Goal: Transaction & Acquisition: Book appointment/travel/reservation

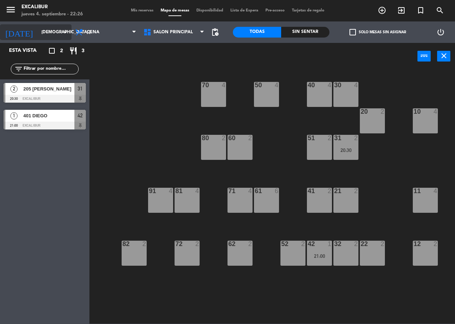
click at [46, 30] on input "[DEMOGRAPHIC_DATA] [DATE]" at bounding box center [66, 32] width 56 height 12
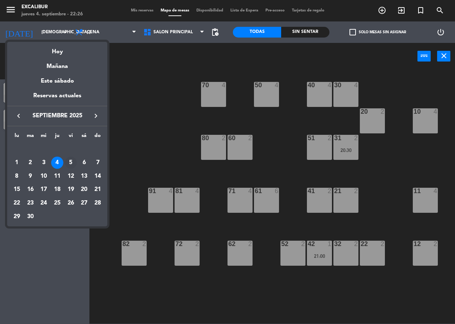
click at [70, 163] on div "5" at bounding box center [71, 163] width 12 height 12
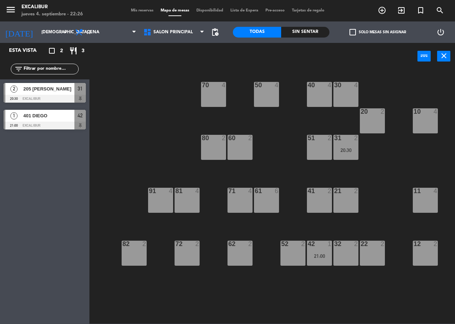
type input "vie. [DATE]"
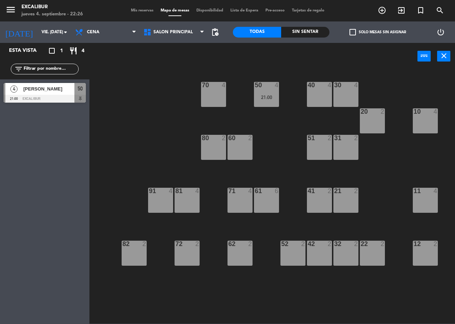
click at [369, 255] on div "22 2" at bounding box center [372, 253] width 25 height 25
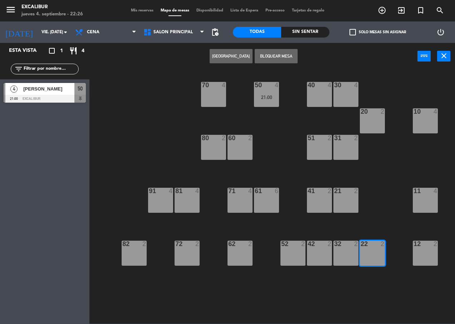
click at [220, 52] on button "[GEOGRAPHIC_DATA]" at bounding box center [231, 56] width 43 height 14
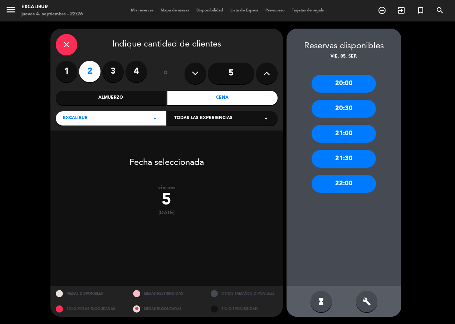
click at [340, 132] on div "21:00" at bounding box center [343, 134] width 64 height 18
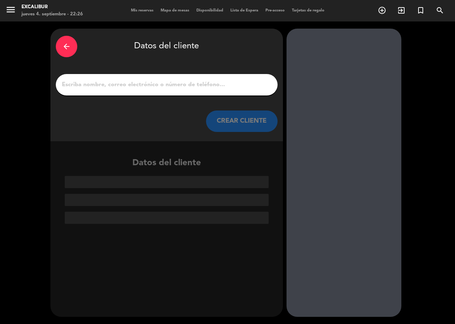
click at [153, 92] on div at bounding box center [167, 84] width 222 height 21
click at [158, 83] on input "1" at bounding box center [166, 85] width 211 height 10
type input "L"
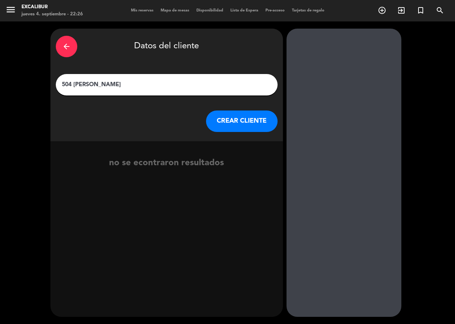
type input "504 [PERSON_NAME]"
click at [247, 118] on button "CREAR CLIENTE" at bounding box center [242, 120] width 72 height 21
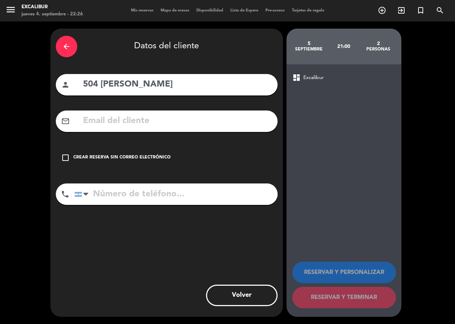
click at [152, 157] on div "Crear reserva sin correo electrónico" at bounding box center [121, 157] width 97 height 7
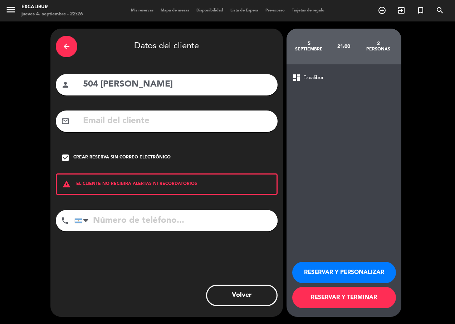
click at [339, 295] on button "RESERVAR Y TERMINAR" at bounding box center [344, 297] width 104 height 21
